Goal: Information Seeking & Learning: Learn about a topic

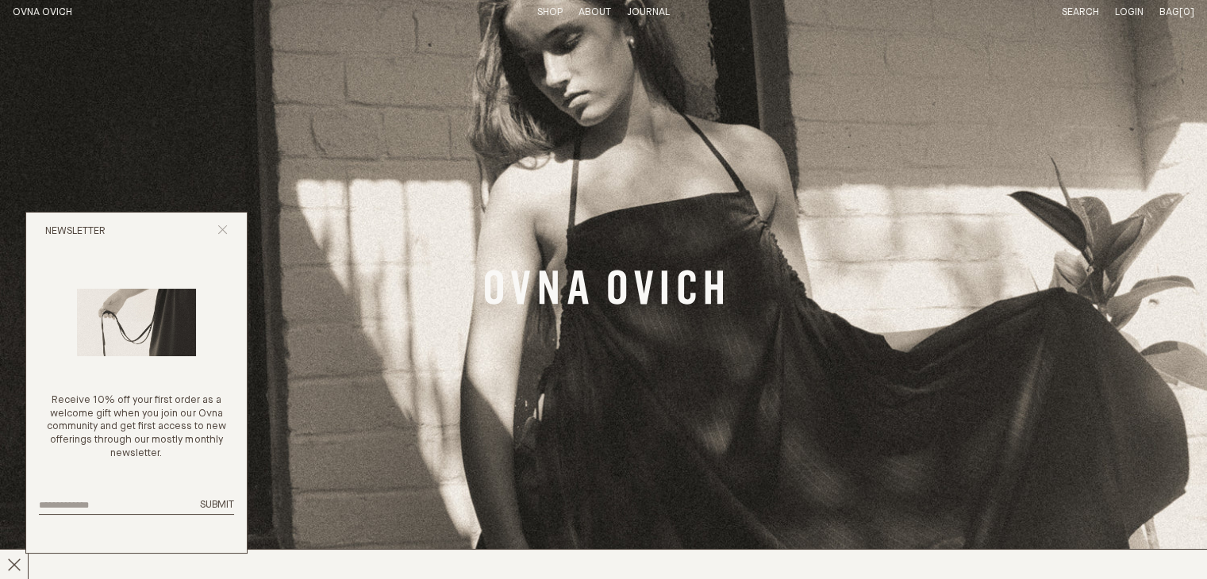
click at [219, 232] on icon "Close popup" at bounding box center [222, 230] width 10 height 10
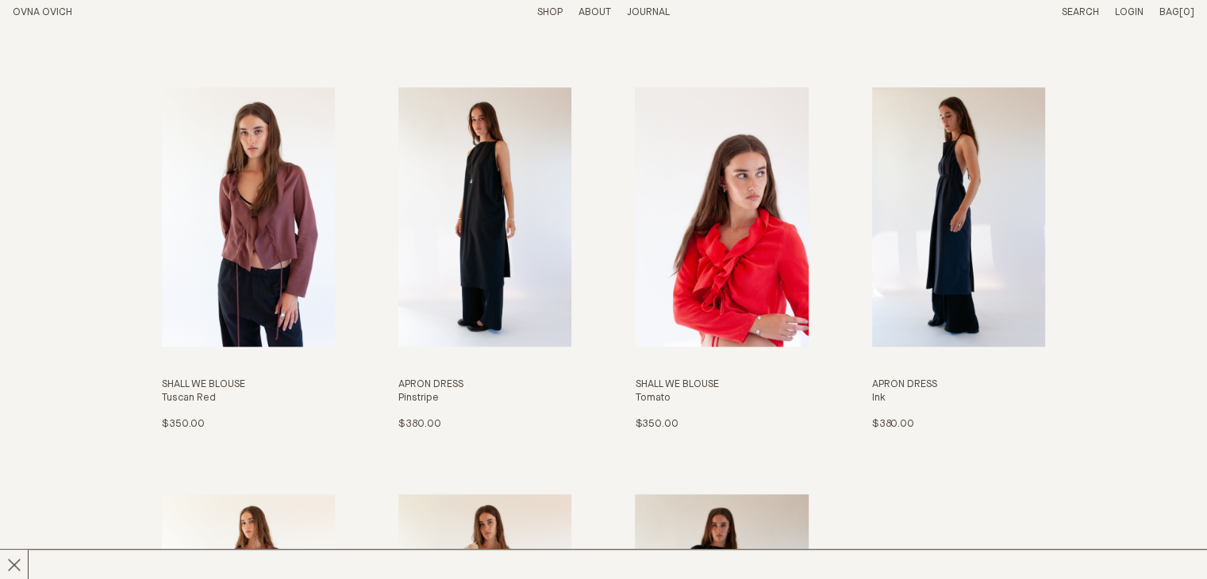
scroll to position [1645, 0]
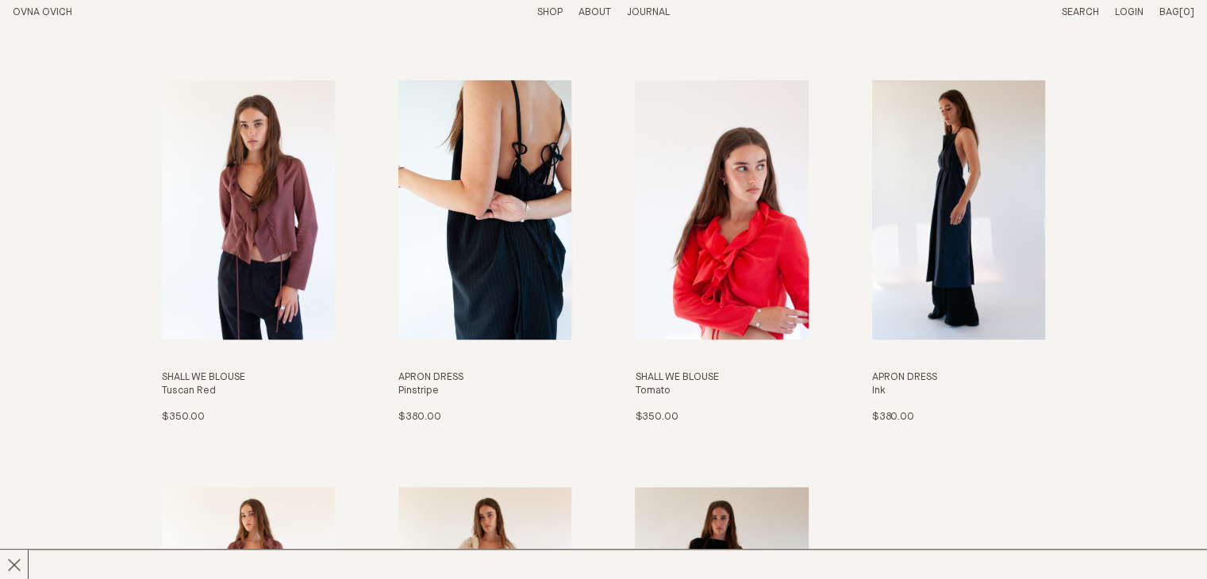
click at [482, 210] on img "Apron Dress" at bounding box center [484, 209] width 173 height 259
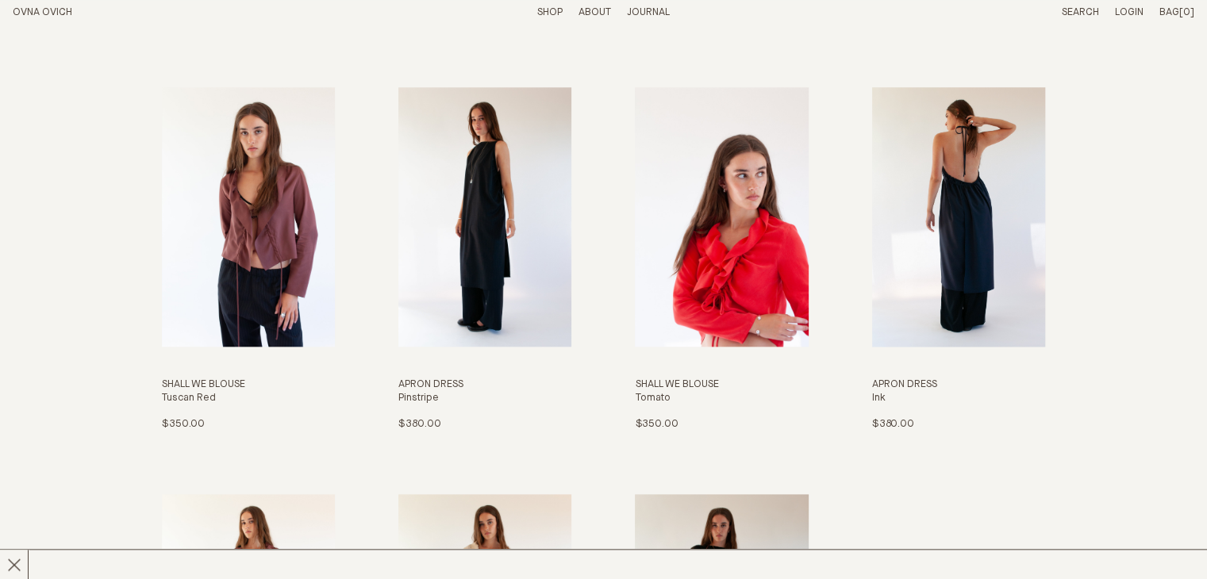
click at [962, 228] on img "Apron Dress" at bounding box center [958, 216] width 173 height 259
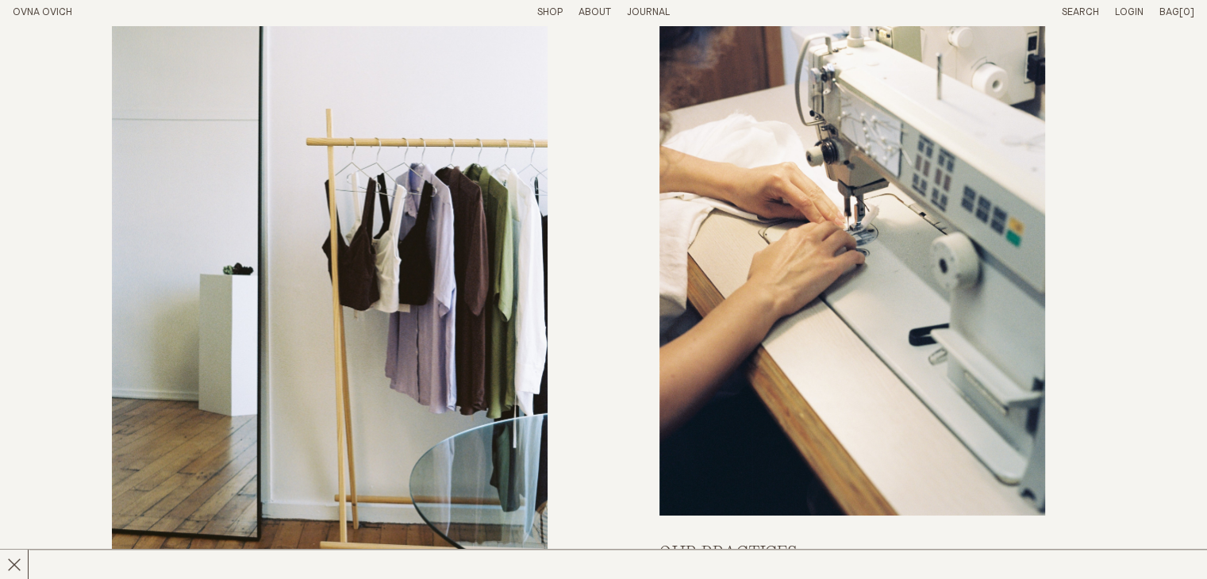
scroll to position [6040, 0]
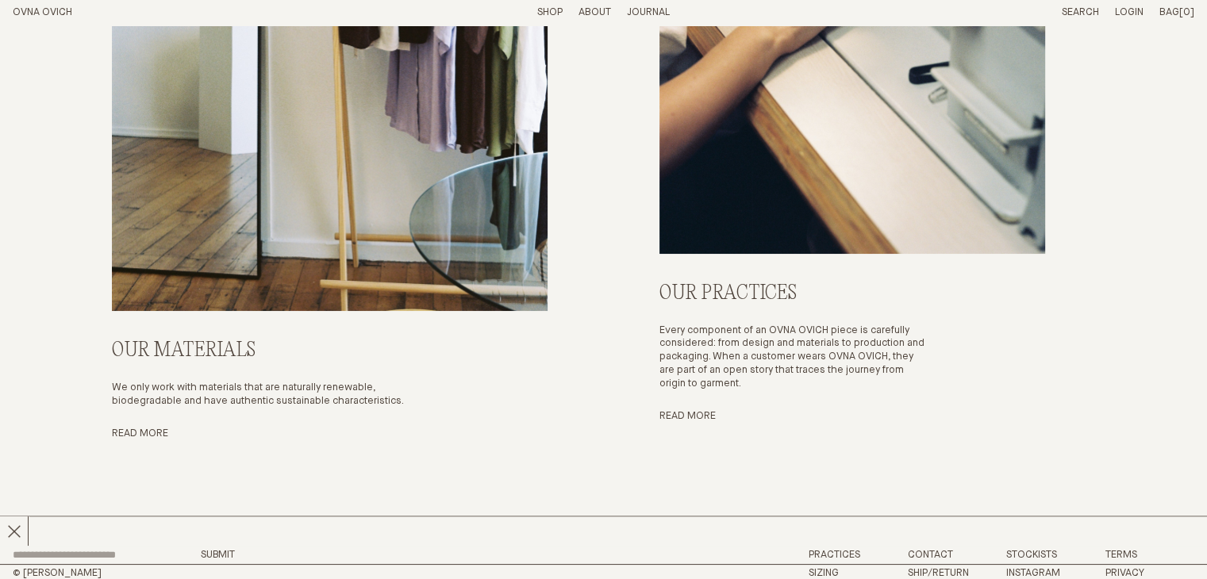
click at [702, 404] on div "Our practices Every component of an OVNA OVICH piece is carefully considered: f…" at bounding box center [852, 352] width 386 height 141
click at [696, 415] on link "Read More" at bounding box center [687, 416] width 56 height 10
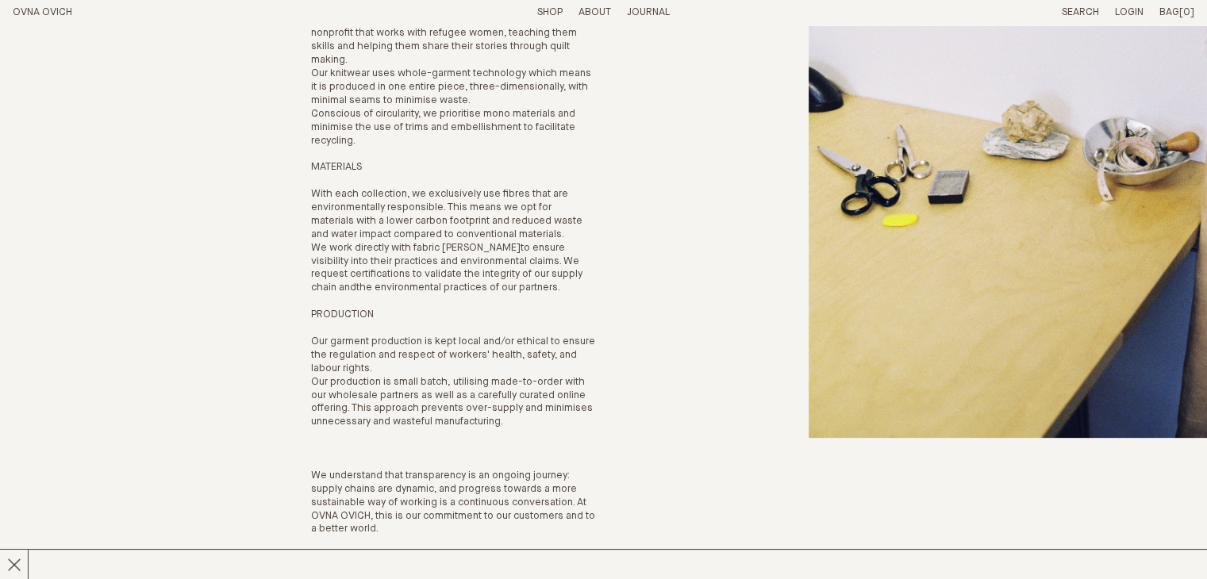
scroll to position [308, 0]
